Goal: Find specific page/section: Find specific page/section

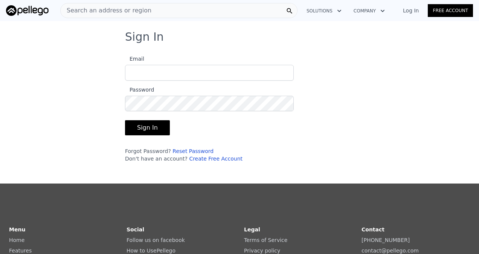
type input "[EMAIL_ADDRESS][DOMAIN_NAME]"
click at [136, 126] on button "Sign In" at bounding box center [147, 127] width 45 height 15
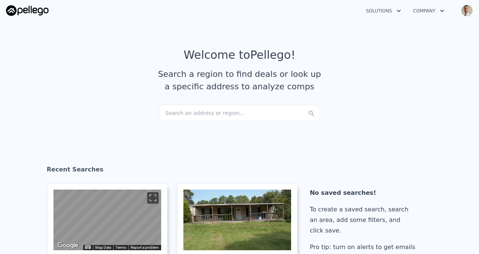
click at [184, 117] on div "Search an address or region..." at bounding box center [239, 113] width 161 height 17
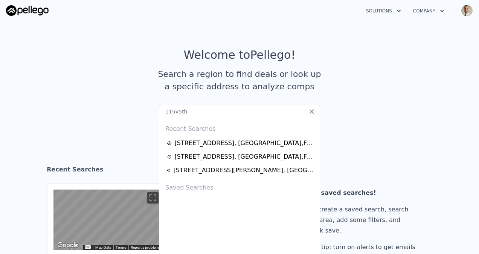
click at [172, 111] on input "115v5th" at bounding box center [239, 112] width 161 height 14
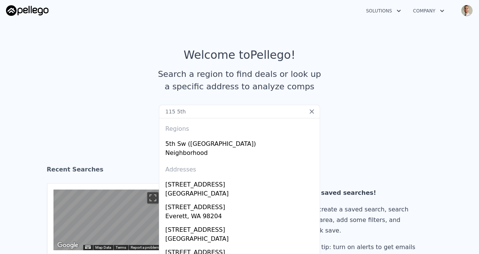
click at [197, 108] on input "115 5th" at bounding box center [239, 112] width 161 height 14
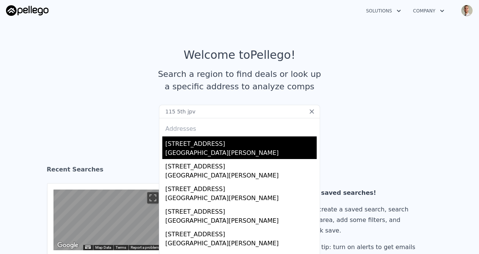
type input "115 5th jpv"
click at [201, 148] on div "[STREET_ADDRESS]" at bounding box center [240, 142] width 151 height 12
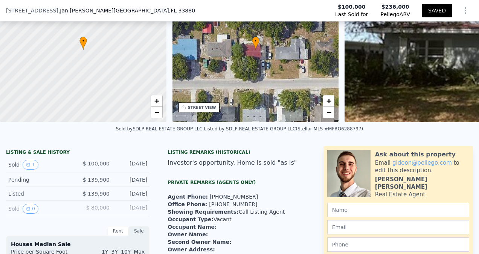
scroll to position [123, 0]
